Goal: Find specific page/section

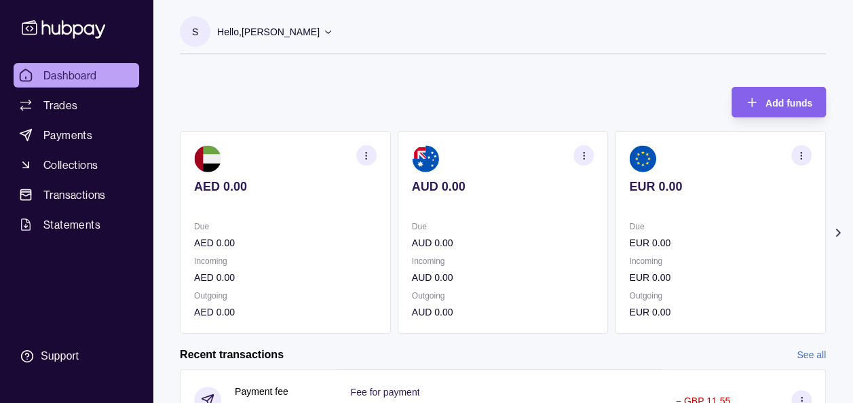
click at [833, 226] on icon at bounding box center [838, 233] width 14 height 14
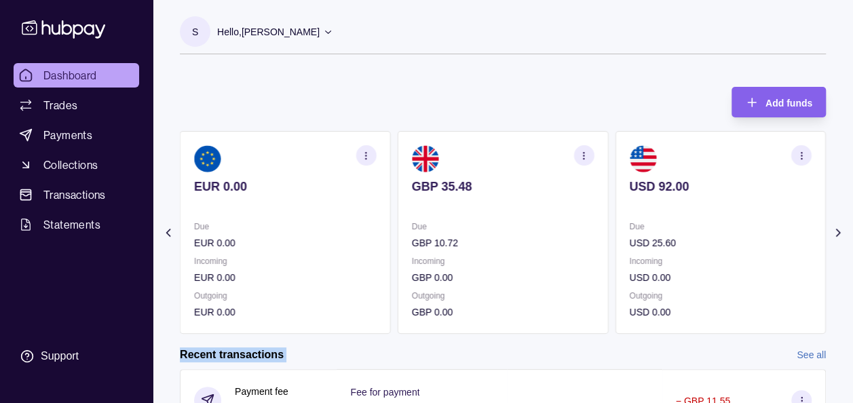
click at [833, 226] on icon at bounding box center [838, 233] width 14 height 14
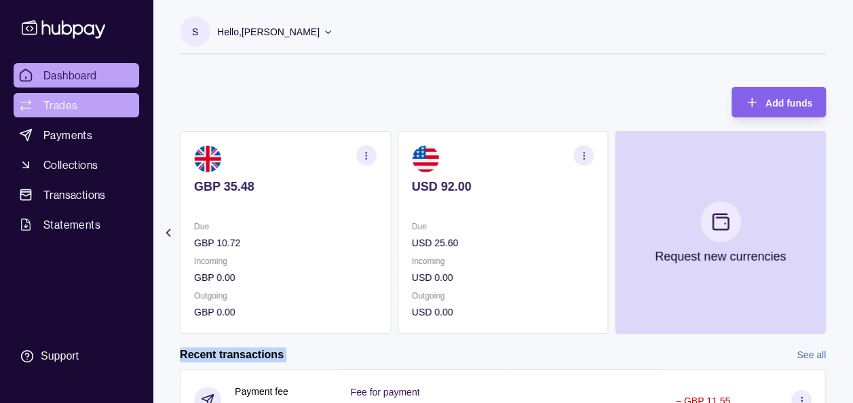
click at [49, 100] on span "Trades" at bounding box center [60, 105] width 34 height 16
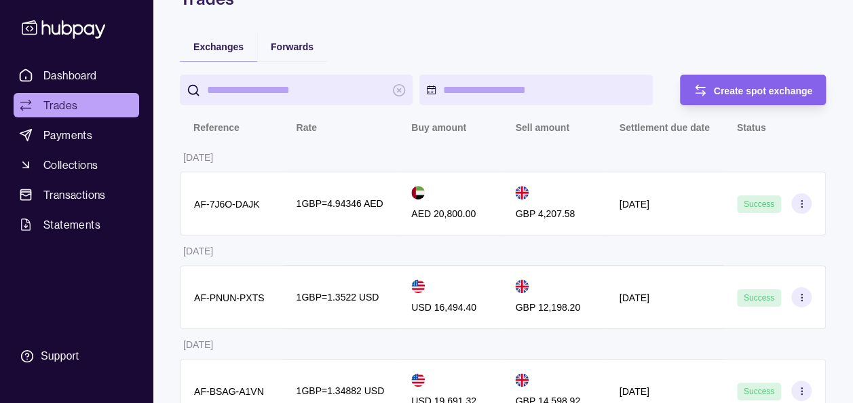
scroll to position [81, 0]
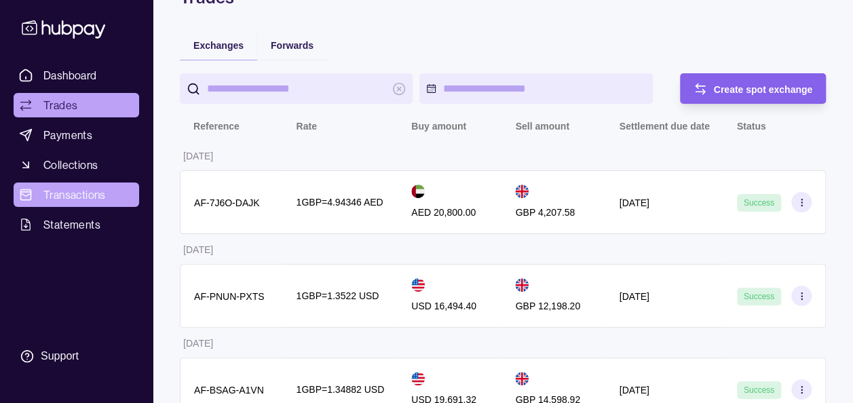
click at [79, 197] on span "Transactions" at bounding box center [74, 195] width 62 height 16
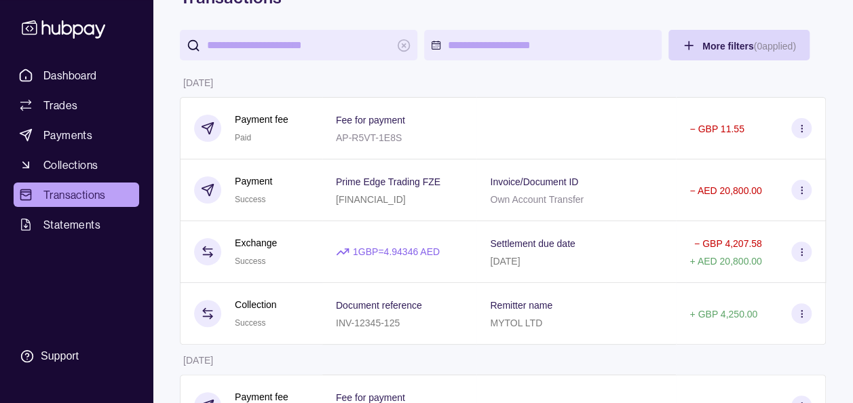
scroll to position [54, 0]
